Goal: Task Accomplishment & Management: Manage account settings

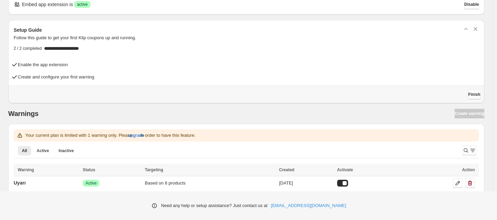
scroll to position [19, 0]
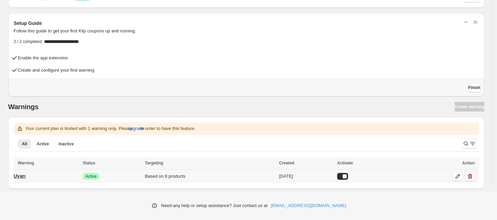
click at [26, 176] on link "Uyarı" at bounding box center [20, 176] width 12 height 11
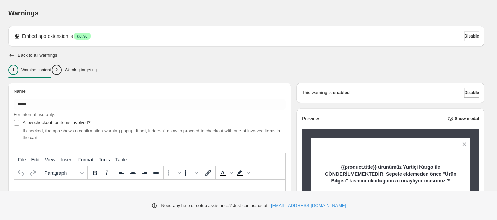
type input "*****"
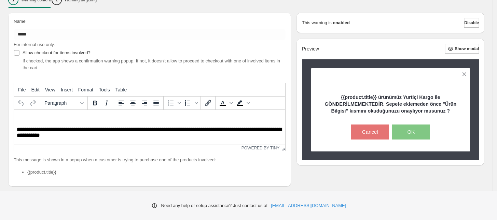
scroll to position [85, 0]
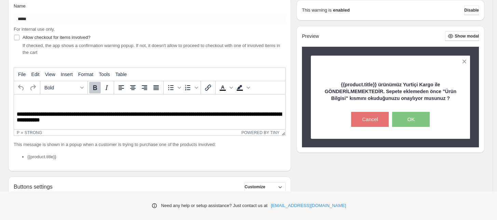
click at [192, 115] on strong "**********" at bounding box center [149, 117] width 265 height 11
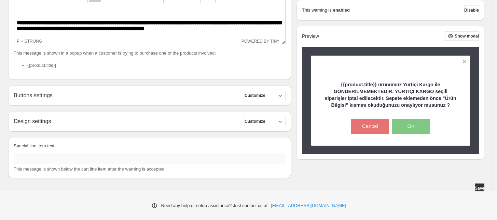
scroll to position [179, 0]
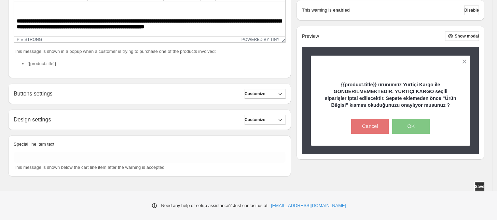
click at [246, 94] on div "Buttons settings Customize" at bounding box center [150, 94] width 272 height 10
click at [256, 92] on span "Customize" at bounding box center [254, 93] width 21 height 5
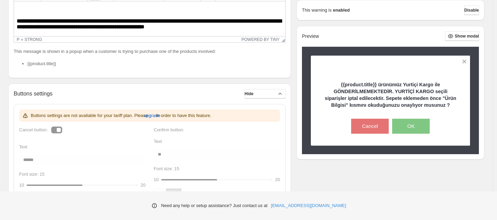
scroll to position [221, 0]
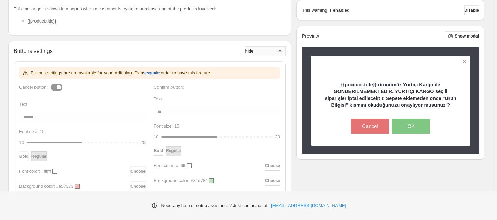
click at [275, 54] on button "Hide" at bounding box center [264, 51] width 41 height 10
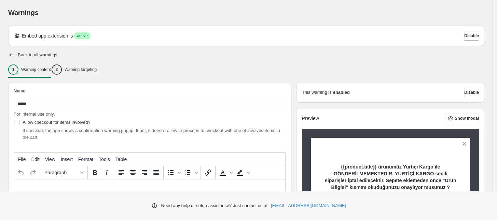
scroll to position [0, 0]
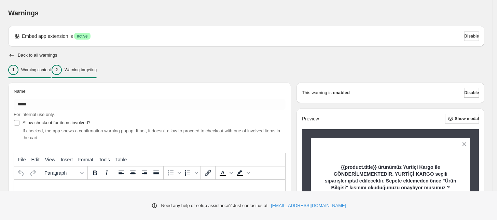
click at [97, 71] on p "Warning targeting" at bounding box center [81, 69] width 32 height 5
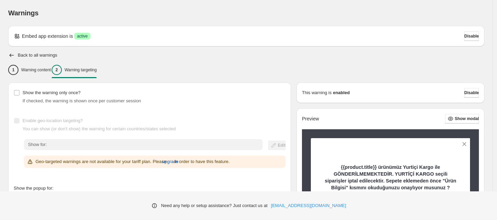
drag, startPoint x: 294, startPoint y: 89, endPoint x: 234, endPoint y: 22, distance: 90.2
click at [234, 22] on div "Warnings. This page is ready Warnings" at bounding box center [246, 13] width 476 height 26
click at [33, 55] on h2 "Back to all warnings" at bounding box center [38, 55] width 40 height 5
click at [14, 55] on icon "button" at bounding box center [11, 55] width 7 height 7
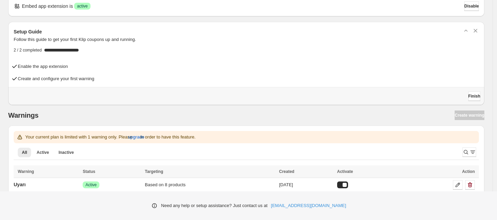
scroll to position [19, 0]
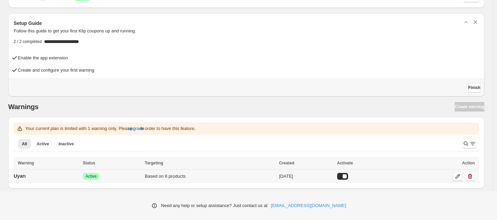
click at [460, 176] on icon at bounding box center [457, 176] width 4 height 4
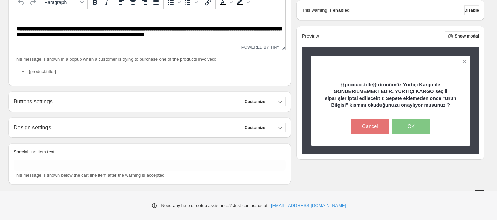
scroll to position [179, 0]
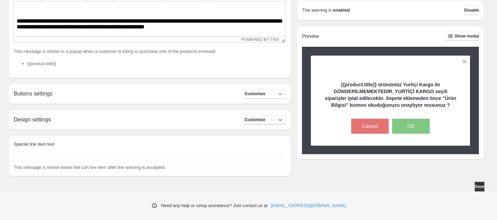
click at [283, 122] on icon "button" at bounding box center [280, 119] width 7 height 7
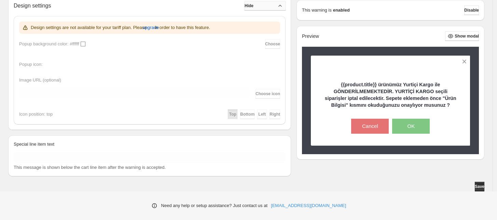
scroll to position [207, 0]
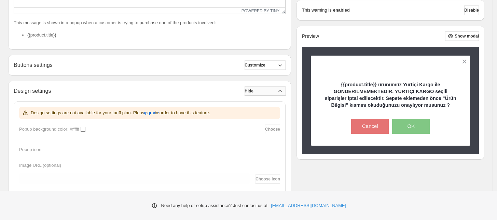
click at [283, 94] on icon "button" at bounding box center [280, 91] width 7 height 7
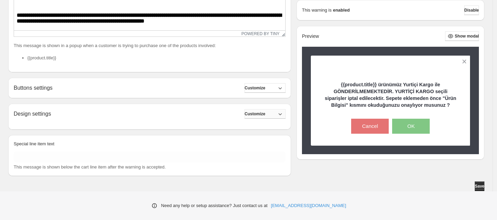
scroll to position [179, 0]
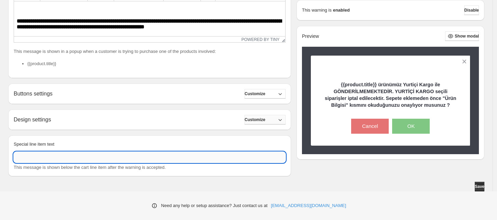
click at [254, 157] on input "Special line item text" at bounding box center [150, 157] width 272 height 11
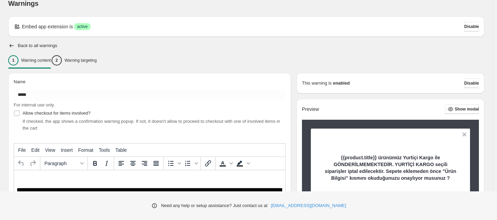
scroll to position [0, 0]
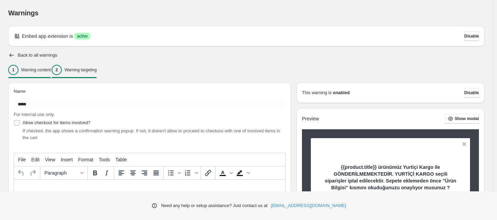
click at [79, 71] on p "Warning targeting" at bounding box center [81, 69] width 32 height 5
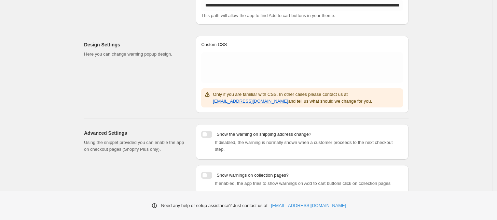
scroll to position [121, 0]
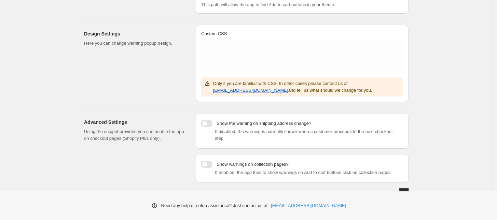
click at [223, 161] on p "Show warnings on collection pages?" at bounding box center [252, 164] width 72 height 7
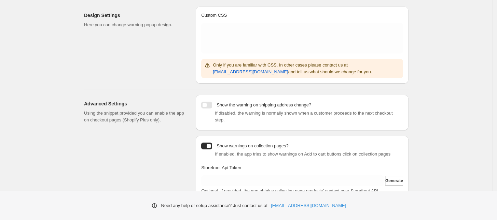
scroll to position [156, 0]
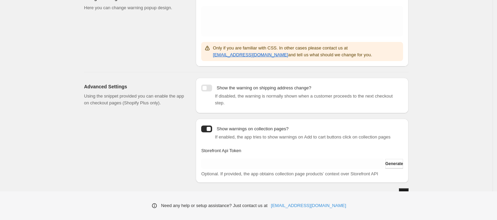
click at [402, 191] on span "Save" at bounding box center [404, 193] width 10 height 5
